Goal: Transaction & Acquisition: Purchase product/service

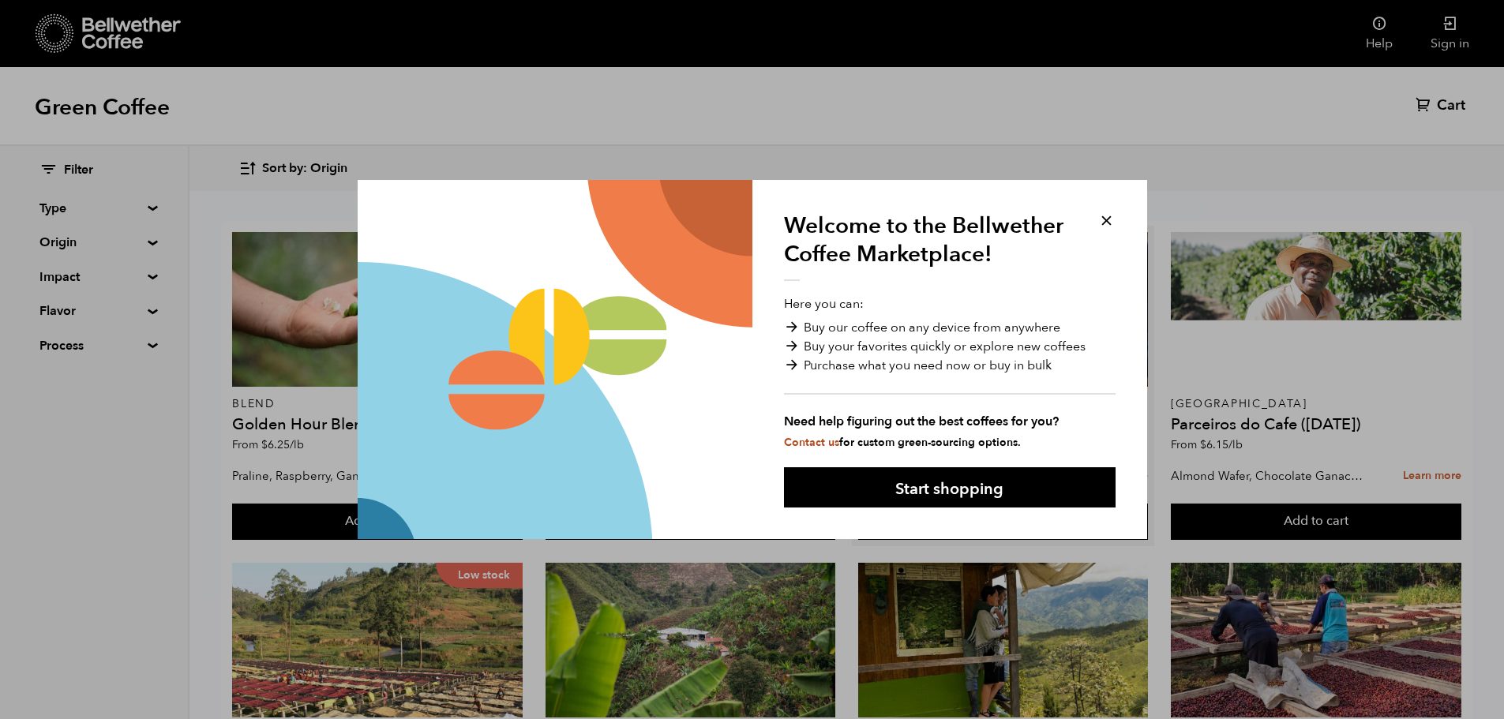
click at [1100, 226] on button at bounding box center [1106, 221] width 18 height 18
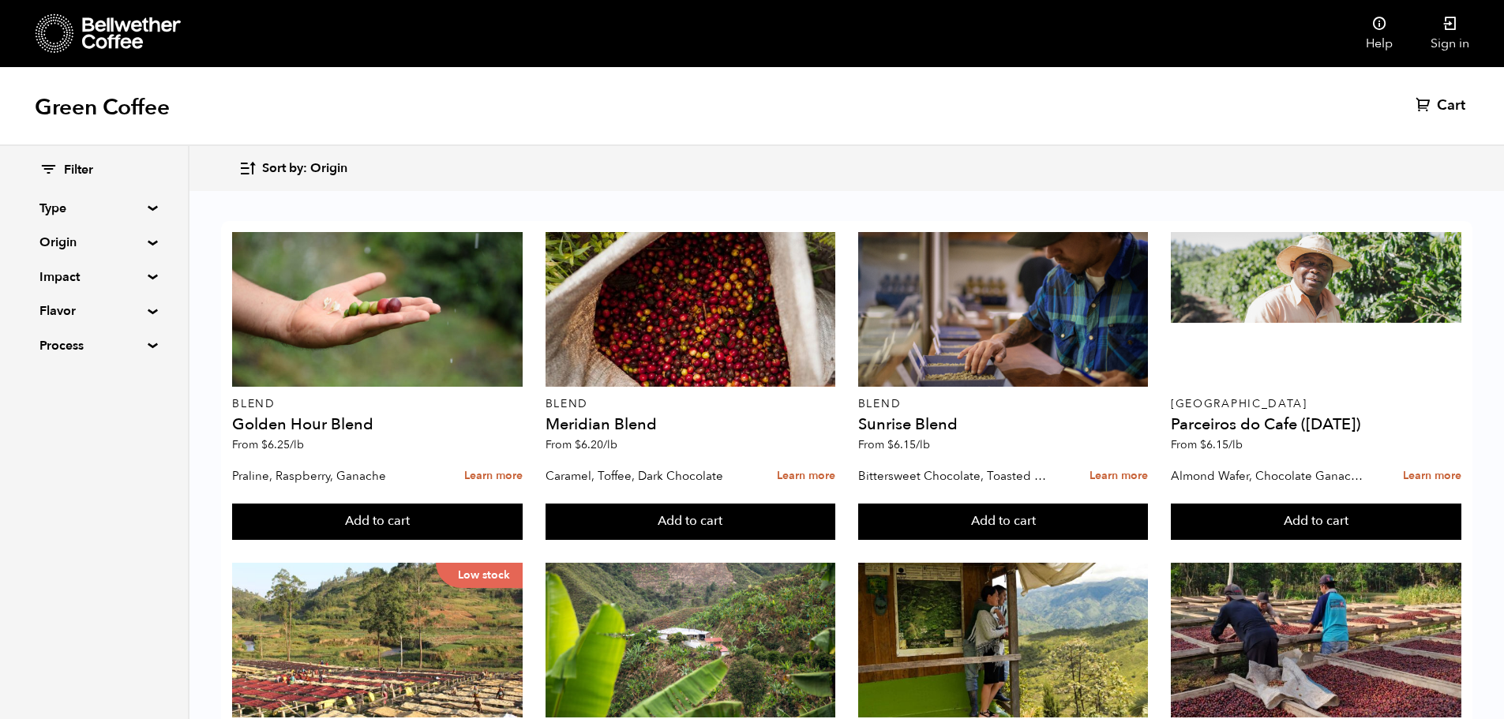
click at [148, 208] on summary "Type" at bounding box center [93, 208] width 109 height 19
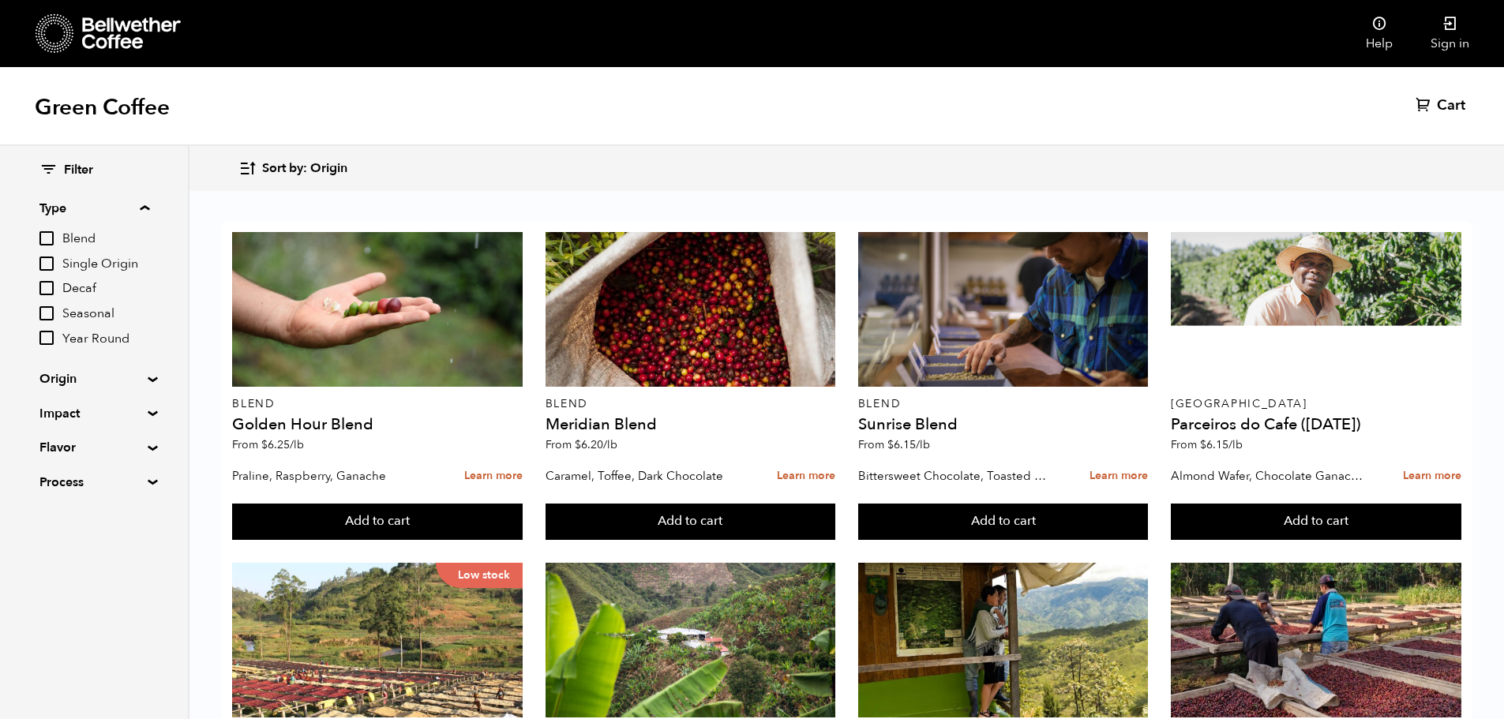
click at [109, 485] on summary "Process" at bounding box center [93, 482] width 109 height 19
click at [121, 416] on summary "Impact" at bounding box center [93, 413] width 109 height 19
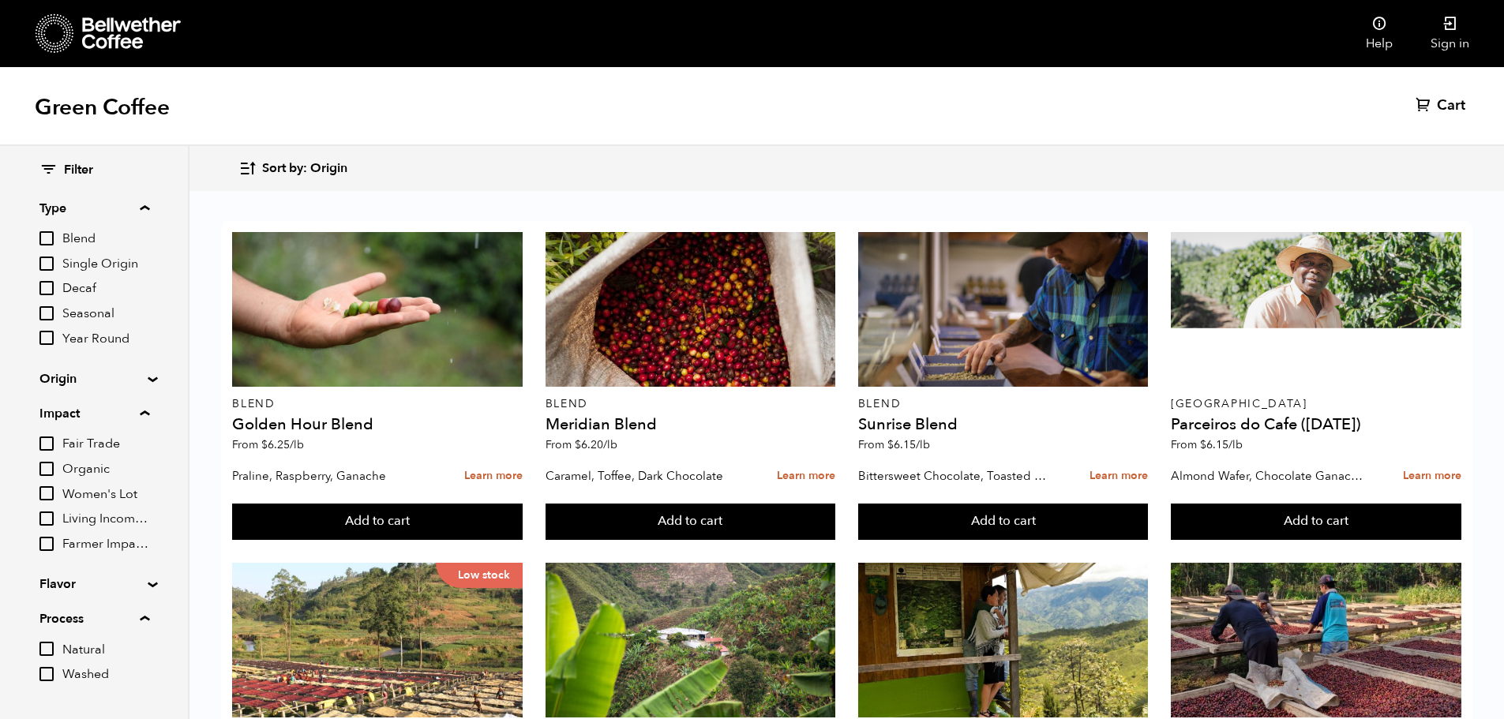
click at [105, 381] on summary "Origin" at bounding box center [93, 378] width 109 height 19
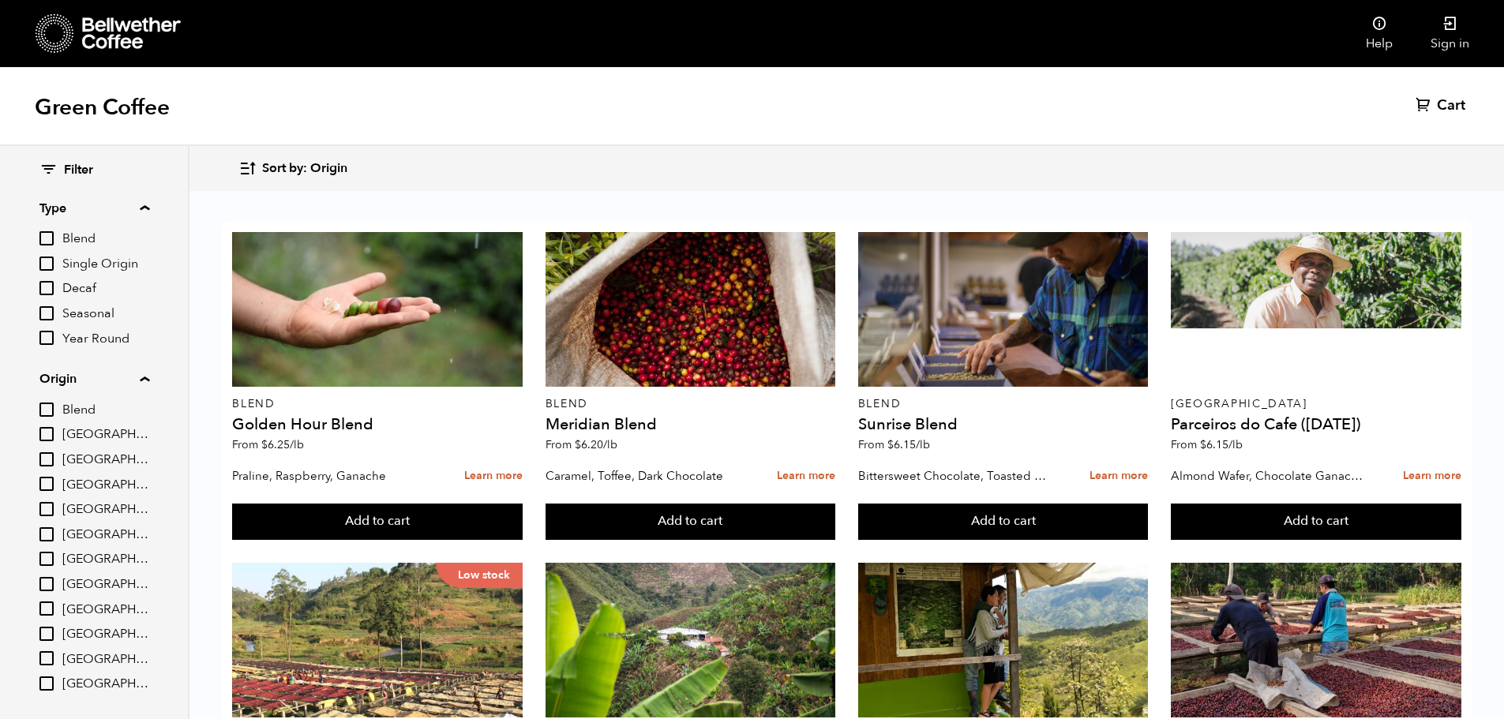
click at [105, 381] on summary "Origin" at bounding box center [94, 378] width 110 height 19
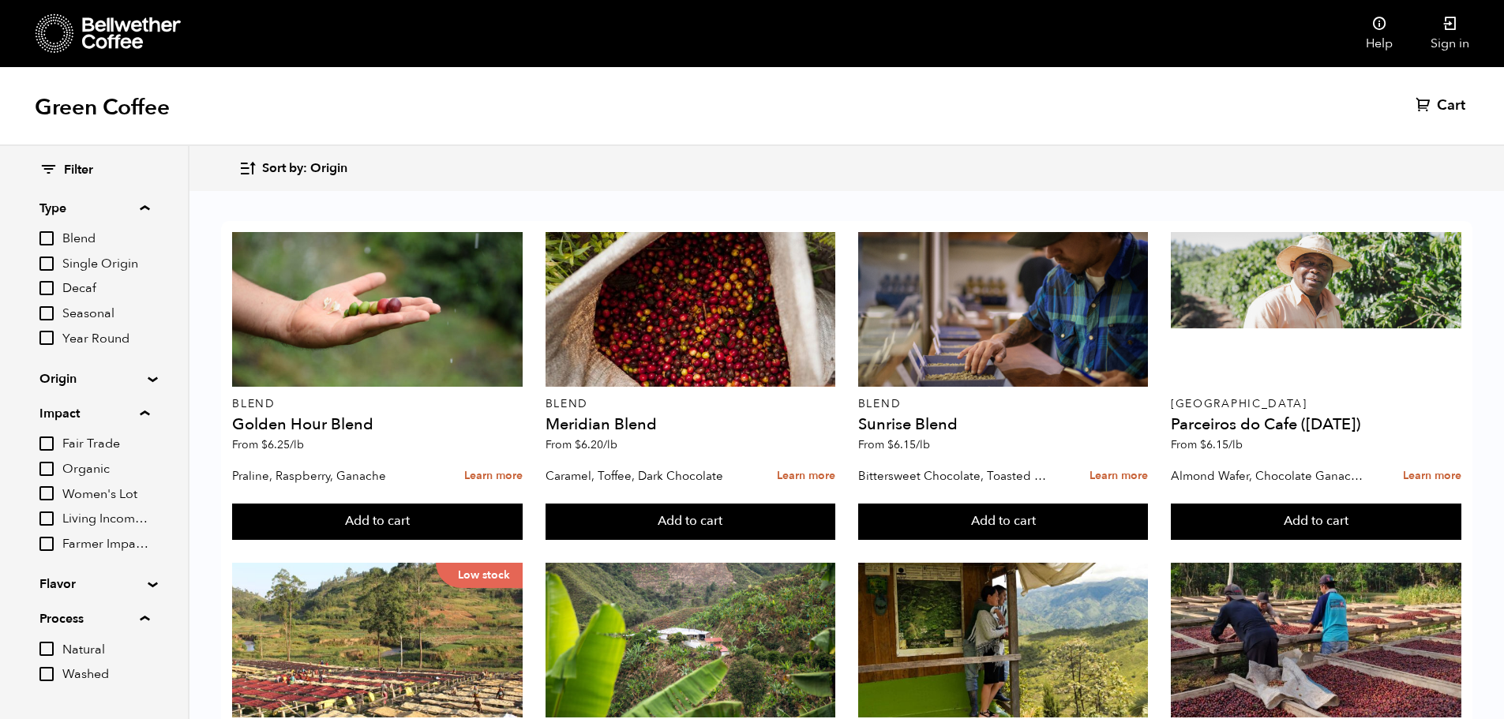
scroll to position [42, 0]
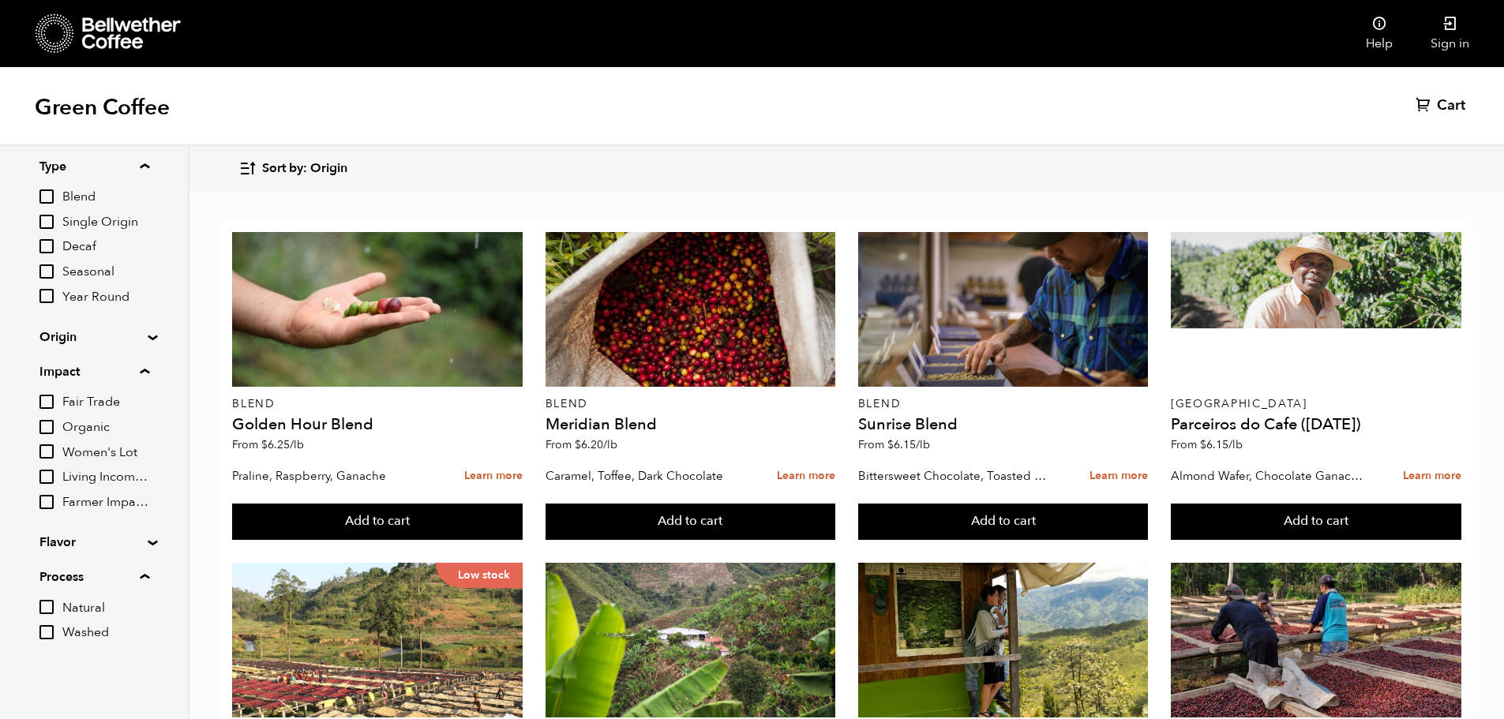
click at [86, 545] on summary "Flavor" at bounding box center [93, 542] width 109 height 19
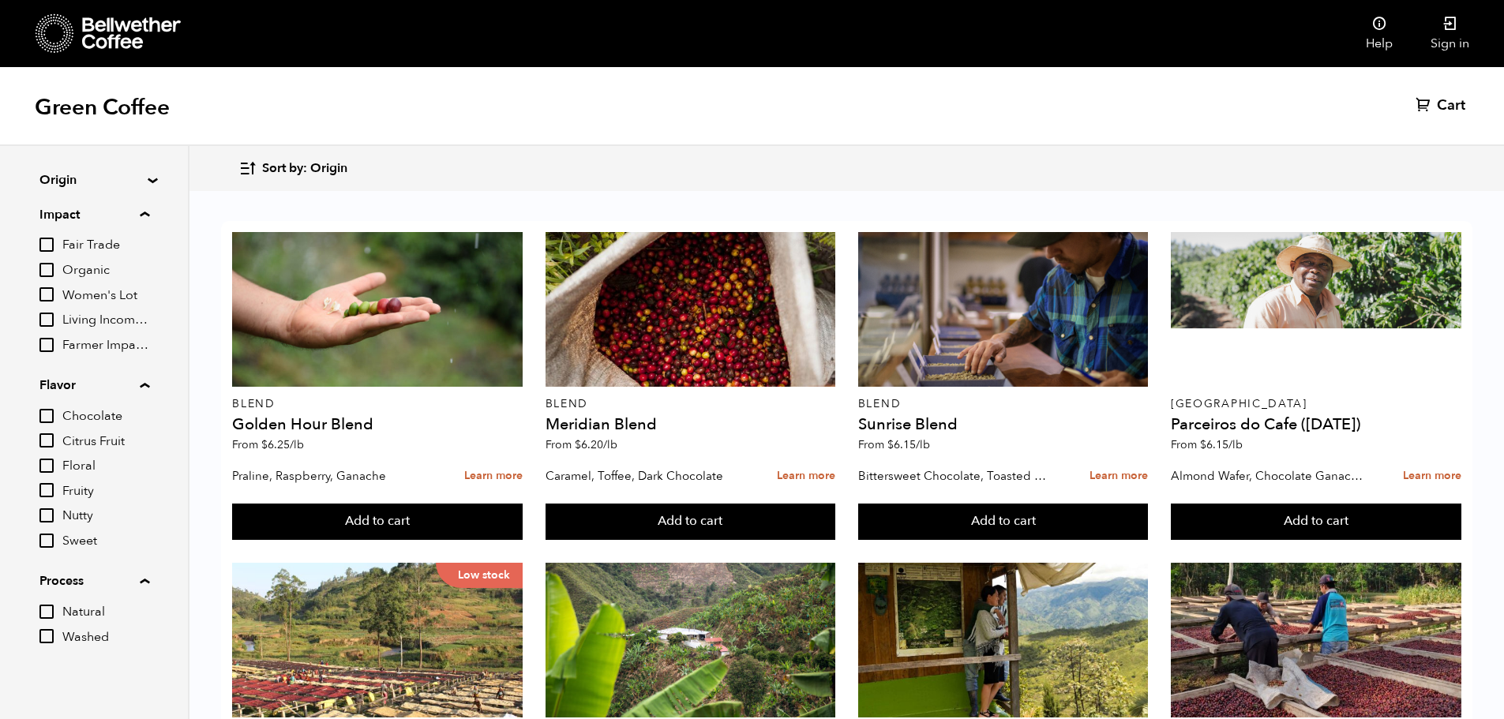
scroll to position [200, 0]
click at [47, 489] on input "Fruity" at bounding box center [46, 489] width 14 height 14
checkbox input "true"
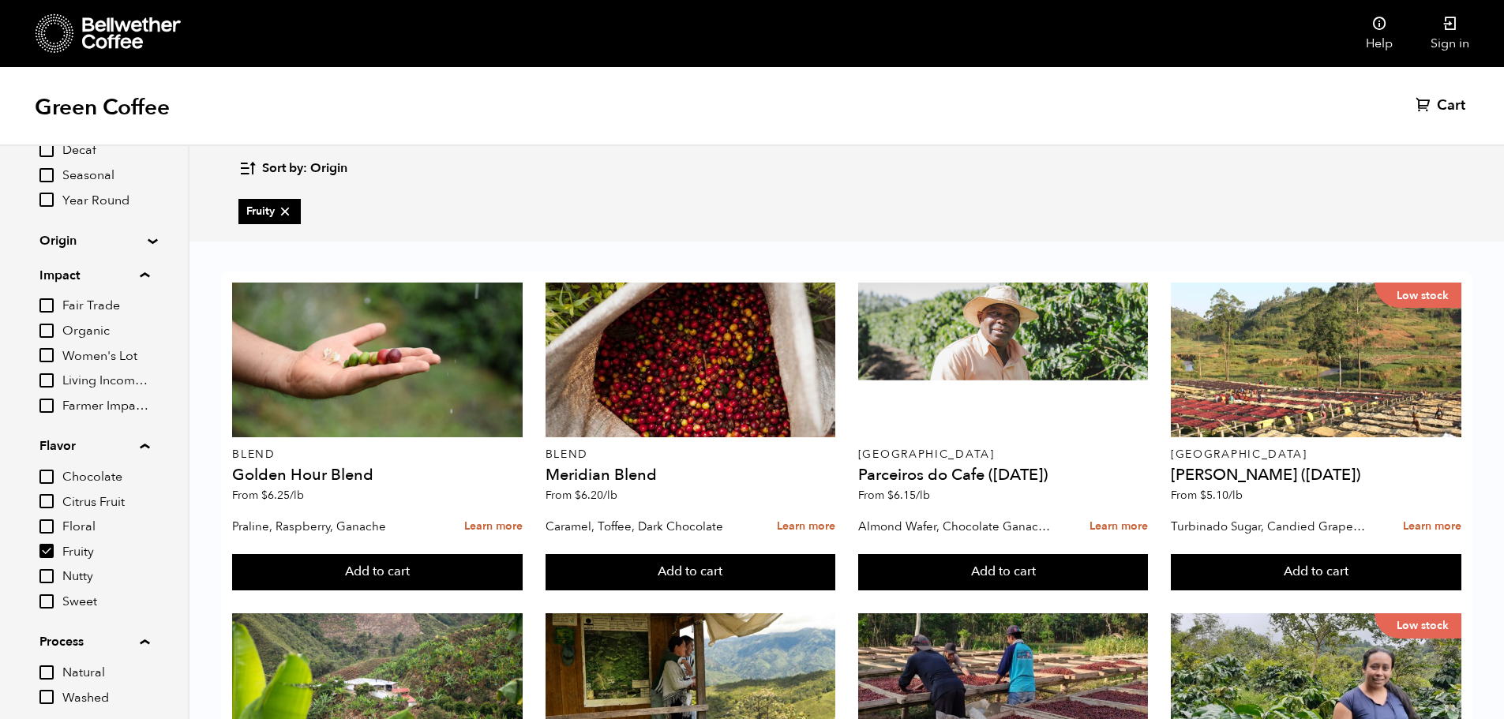
scroll to position [0, 0]
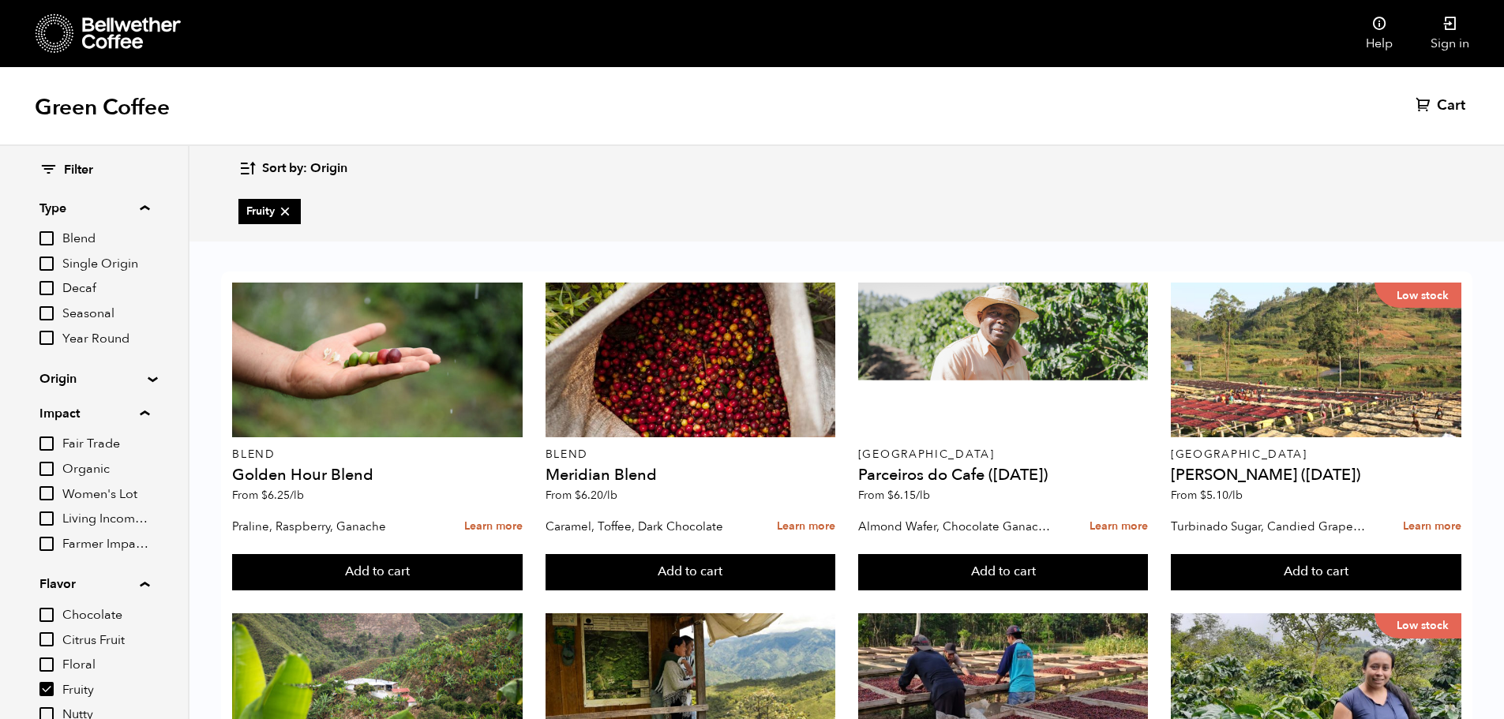
click at [49, 262] on input "Single Origin" at bounding box center [46, 264] width 14 height 14
checkbox input "true"
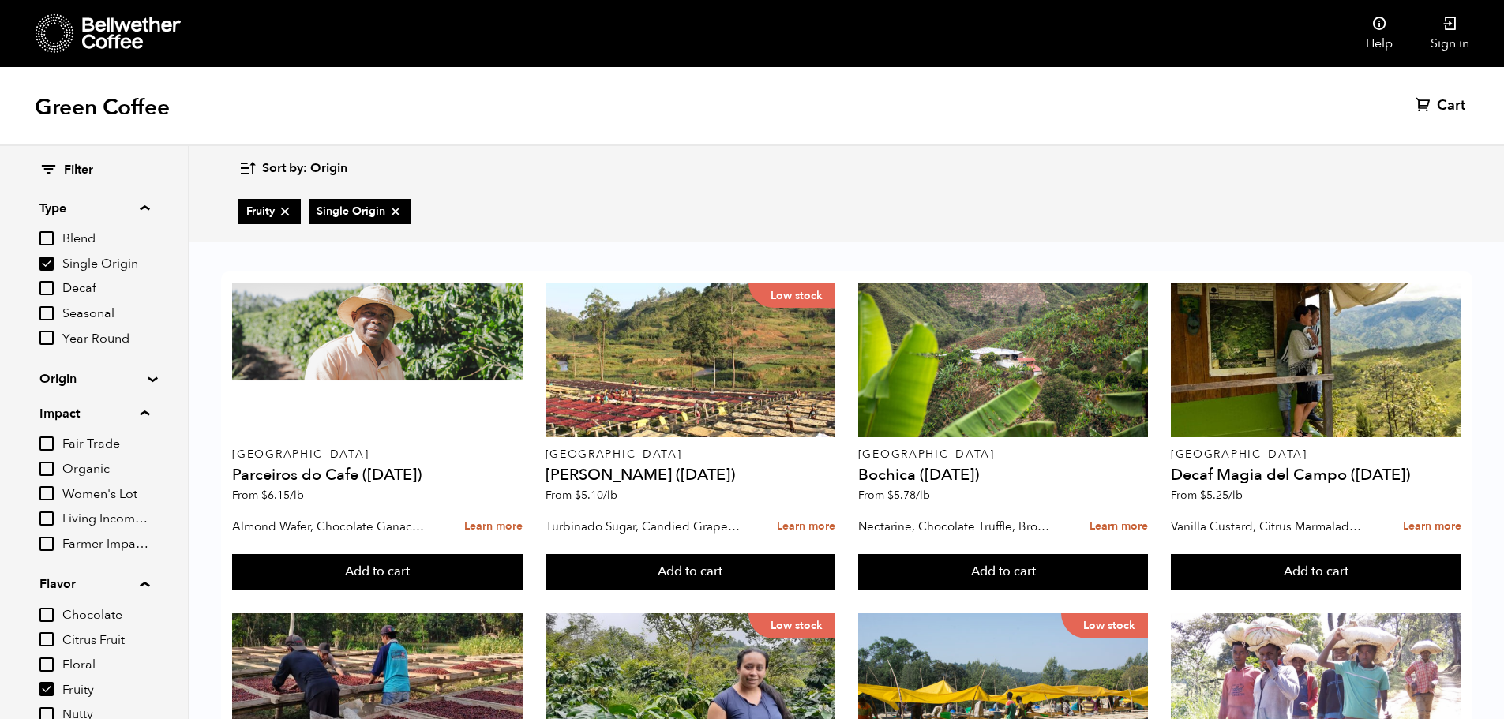
scroll to position [158, 0]
click at [148, 206] on summary "Type" at bounding box center [94, 208] width 110 height 19
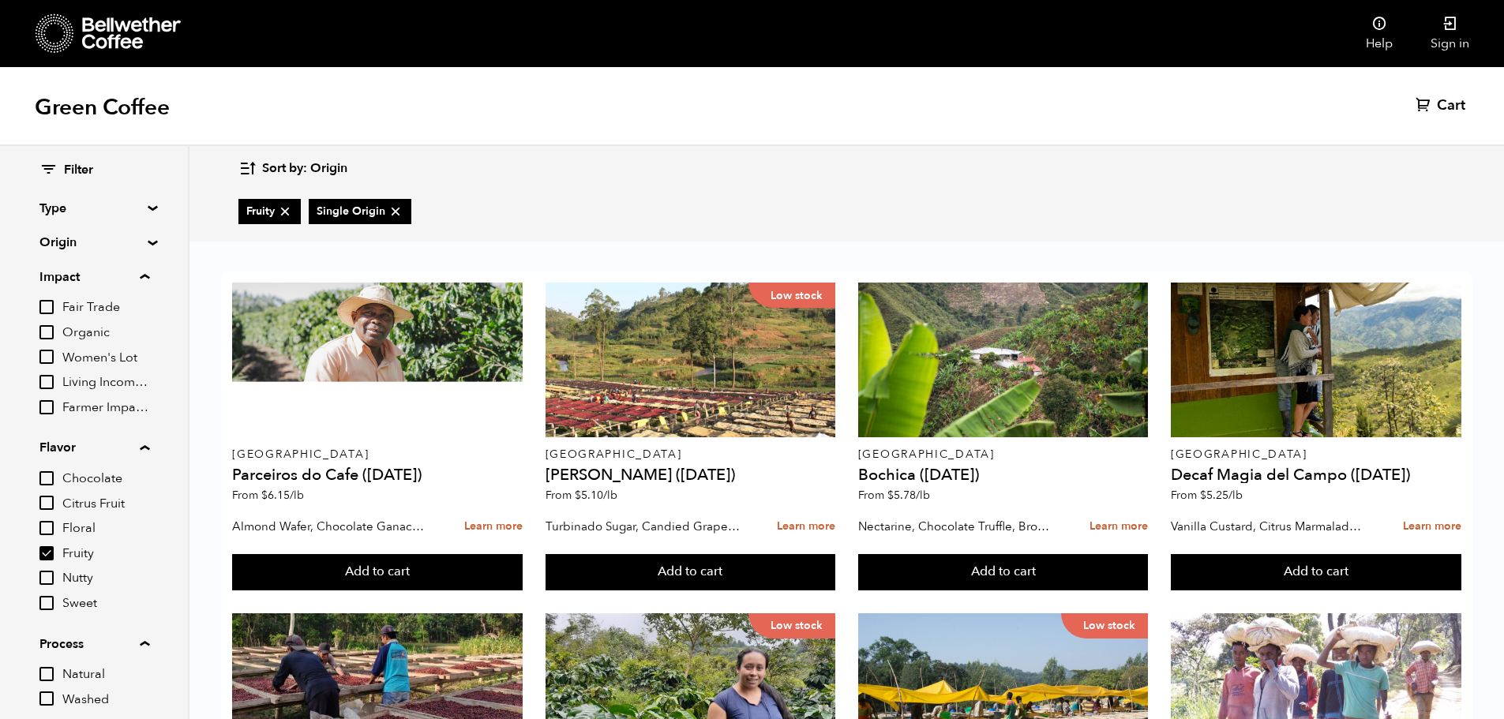
click at [146, 275] on summary "Impact" at bounding box center [94, 277] width 110 height 19
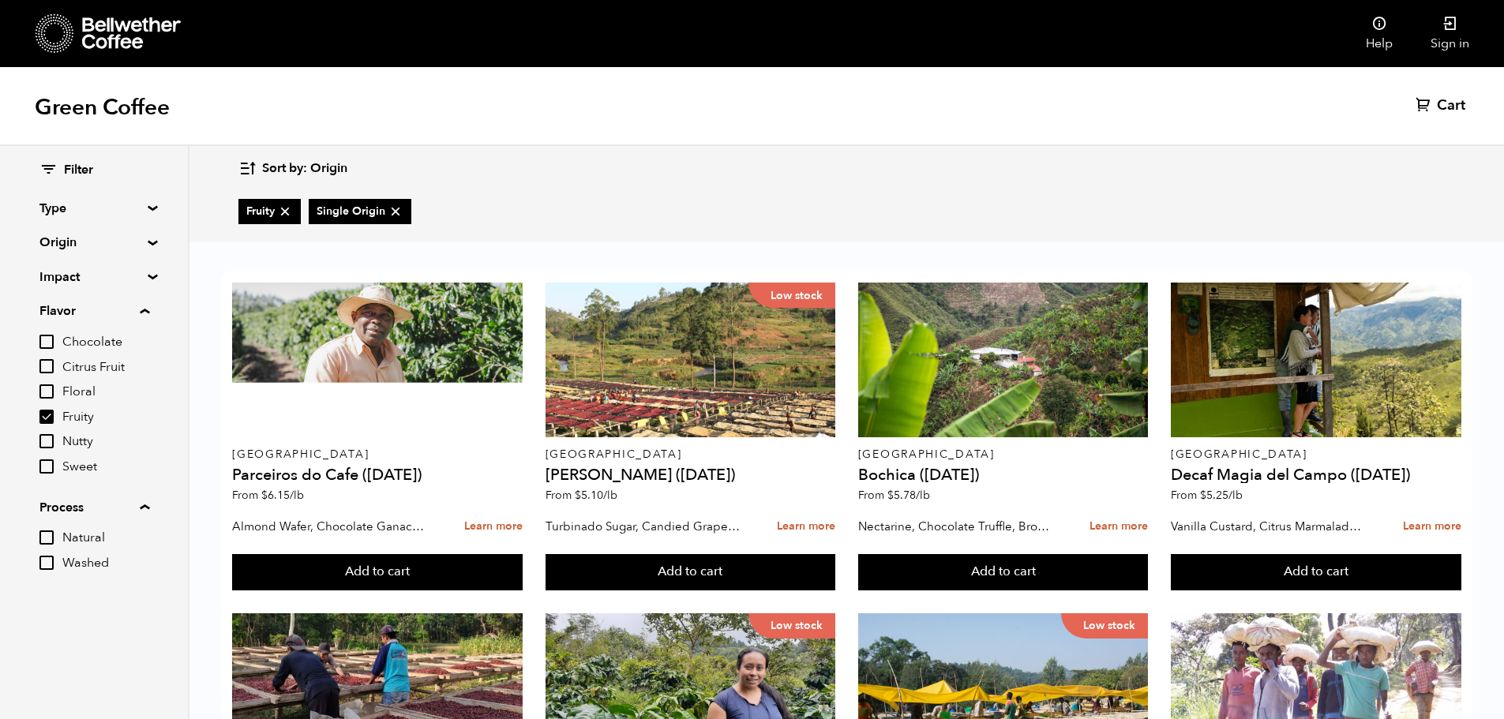
click at [148, 314] on summary "Flavor" at bounding box center [94, 311] width 110 height 19
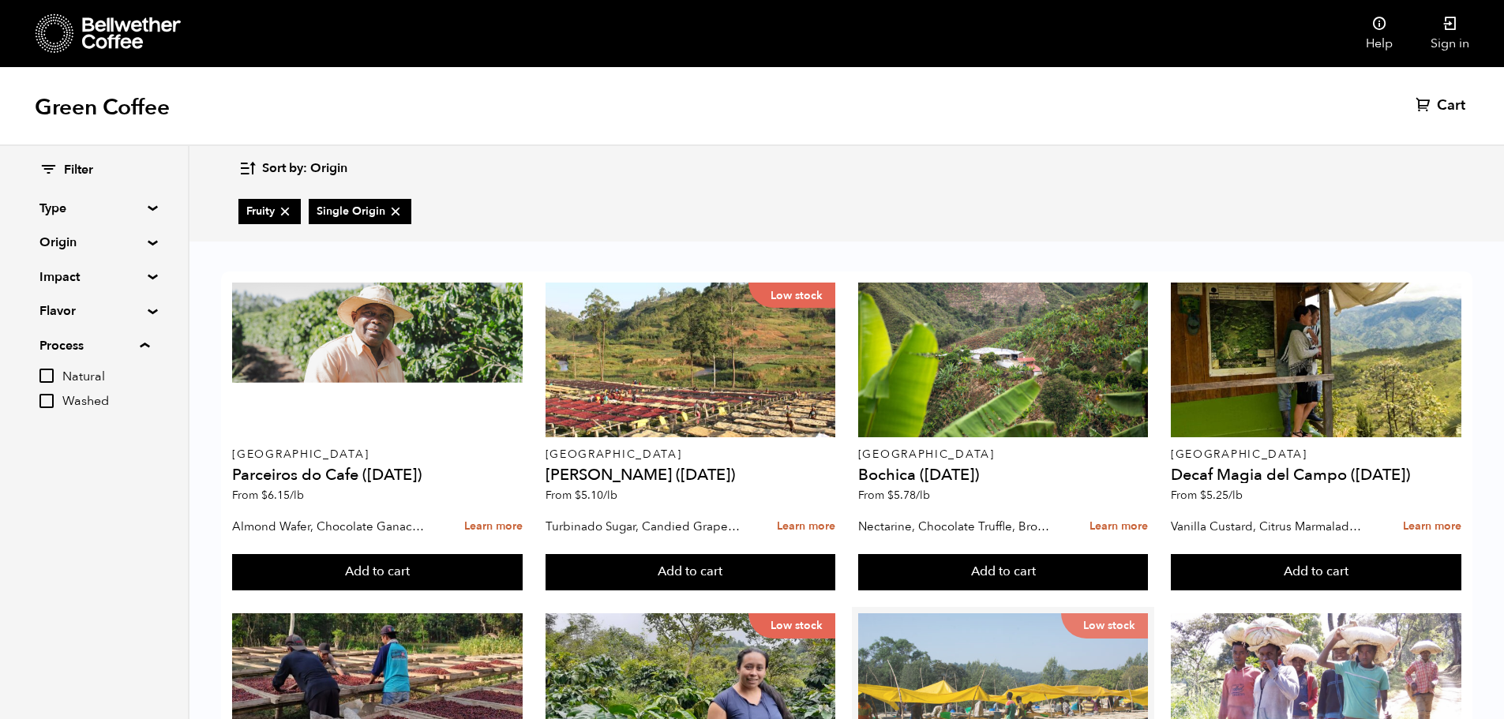
scroll to position [631, 0]
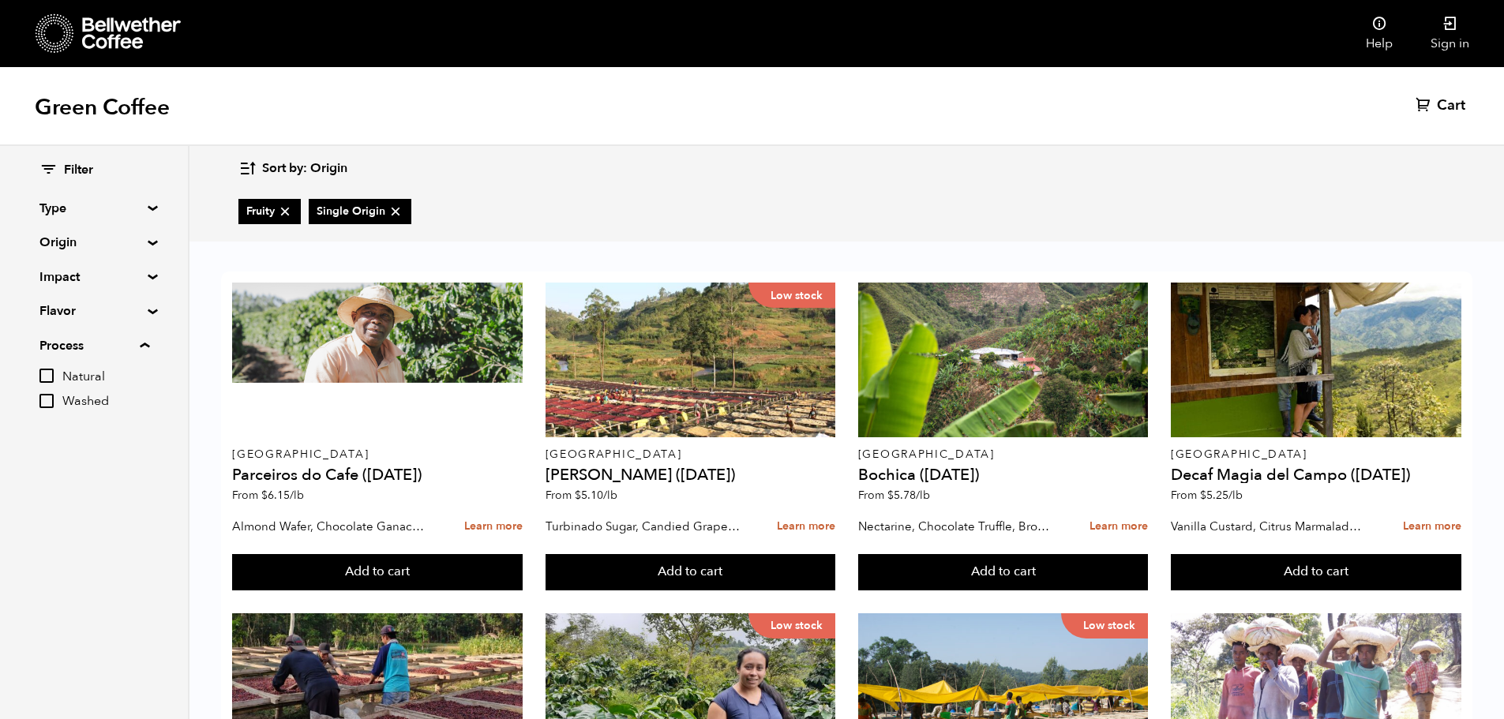
drag, startPoint x: 230, startPoint y: 557, endPoint x: 280, endPoint y: 557, distance: 49.7
drag, startPoint x: 300, startPoint y: 561, endPoint x: 235, endPoint y: 557, distance: 64.8
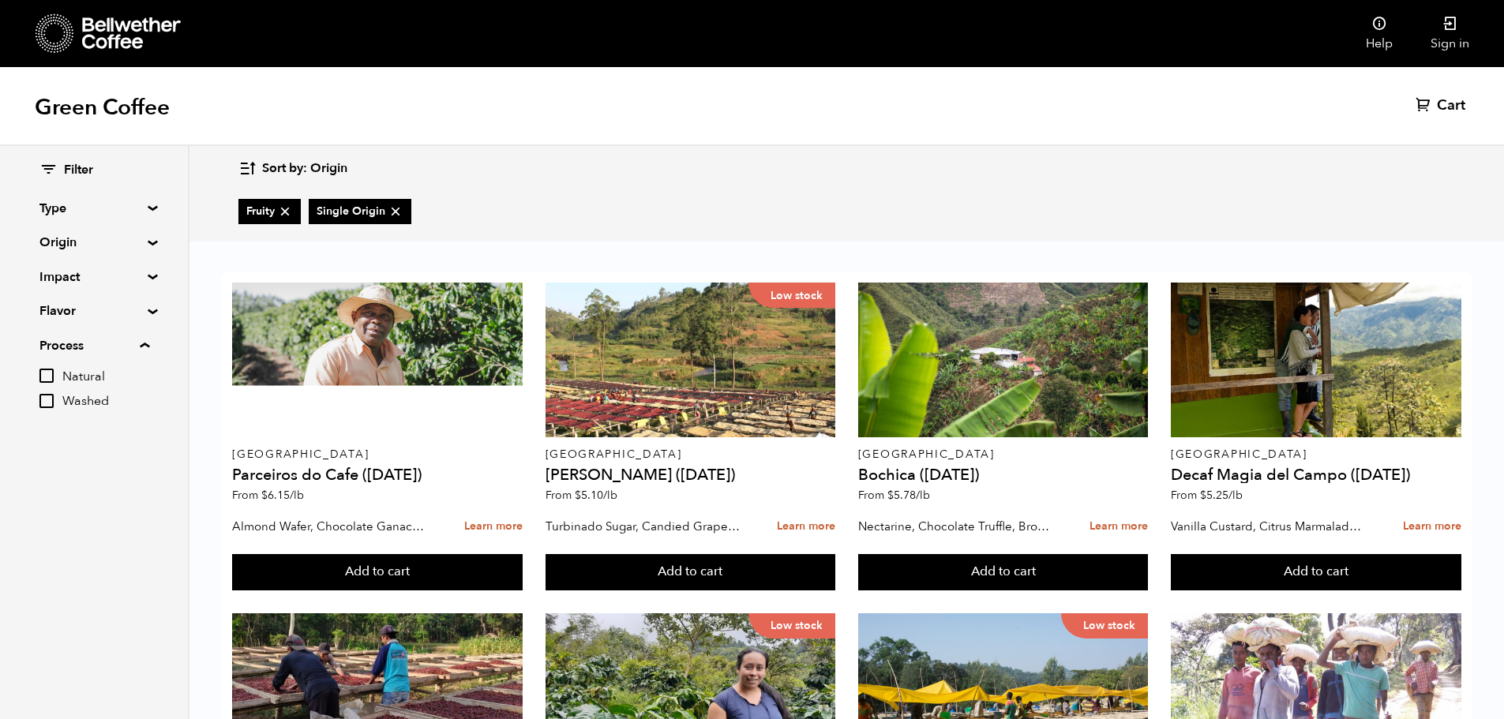
click at [130, 37] on icon at bounding box center [131, 33] width 99 height 32
